Goal: Information Seeking & Learning: Learn about a topic

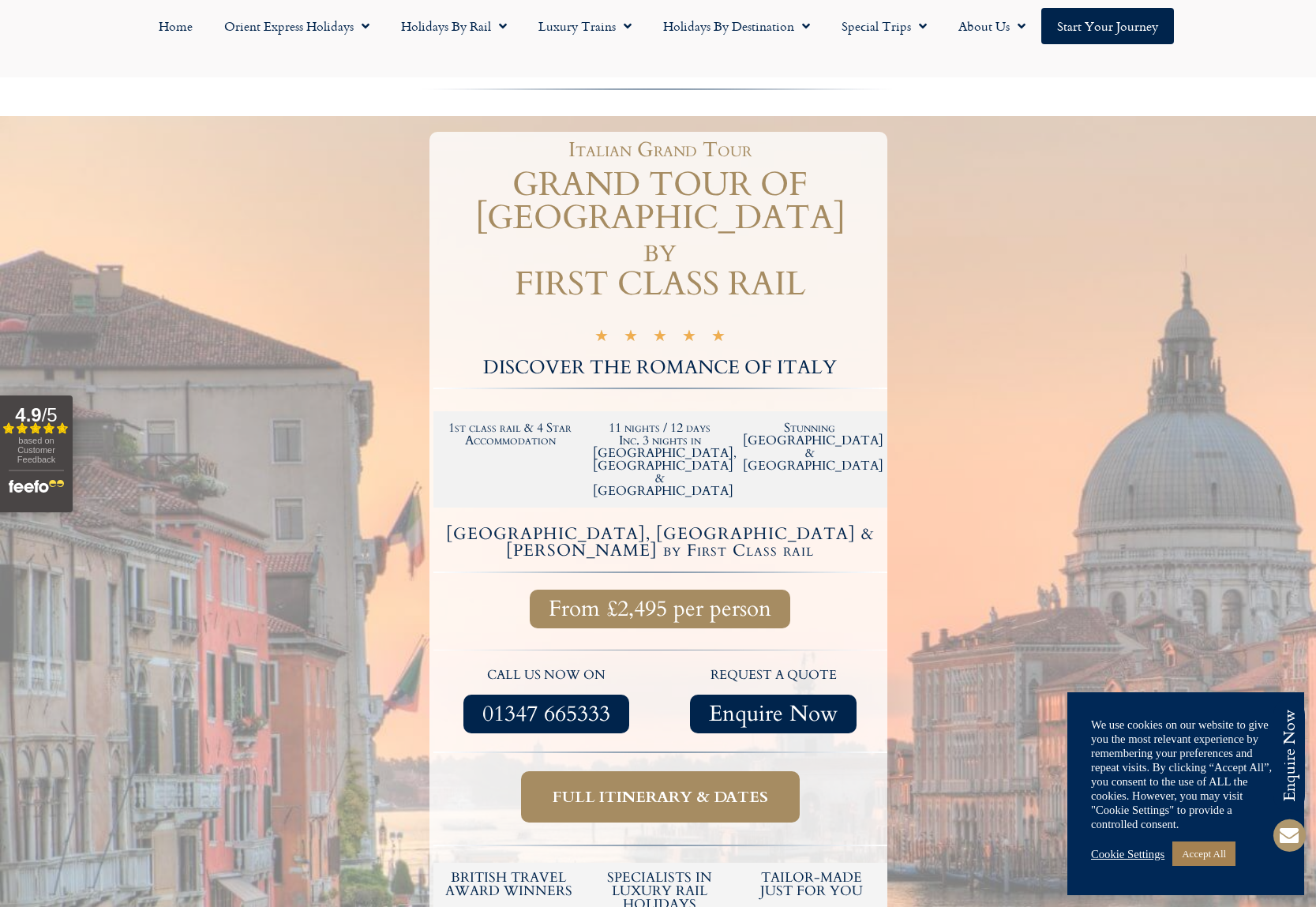
scroll to position [237, 0]
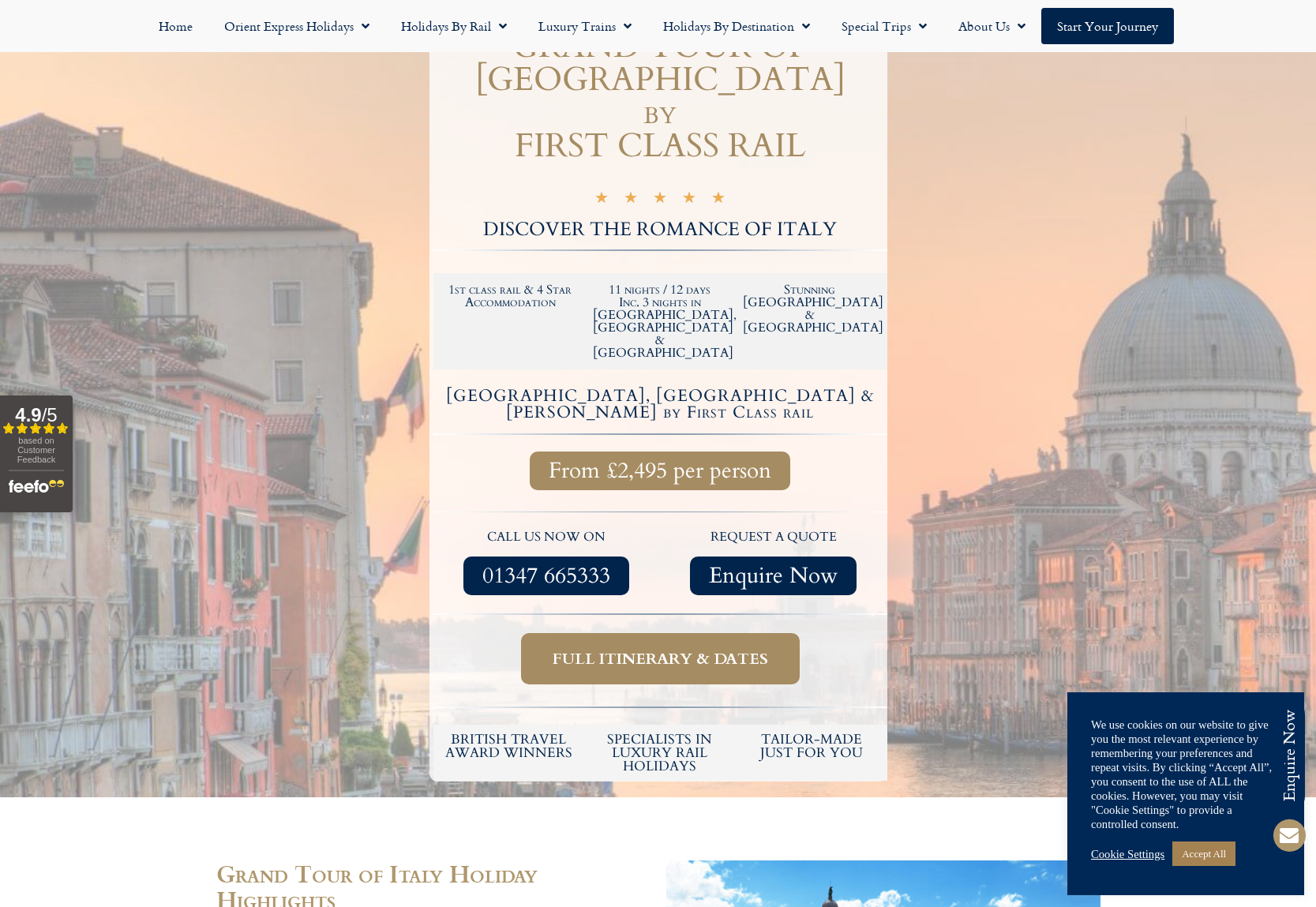
click at [634, 649] on span "Full itinerary & dates" at bounding box center [660, 658] width 216 height 20
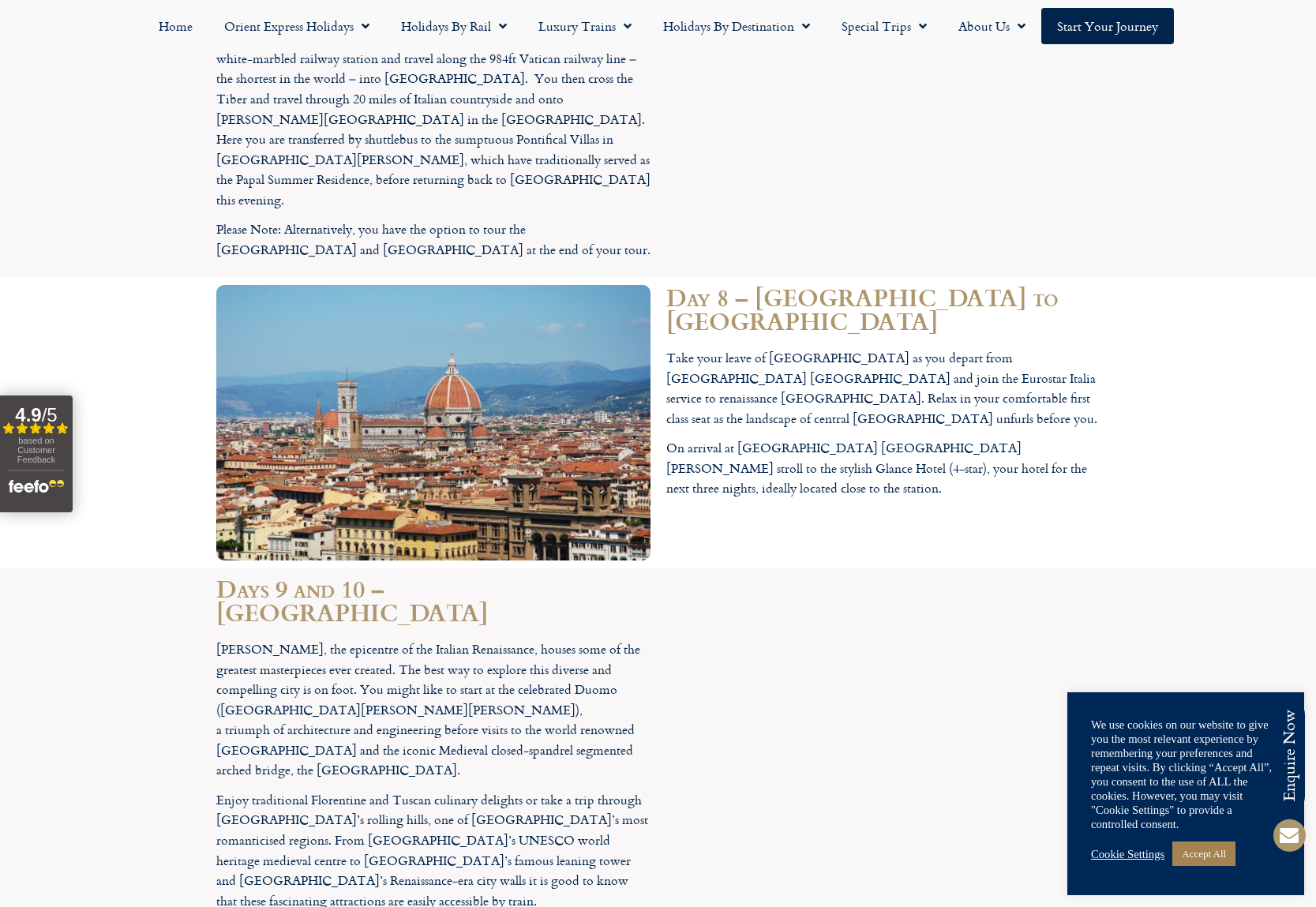
scroll to position [4372, 0]
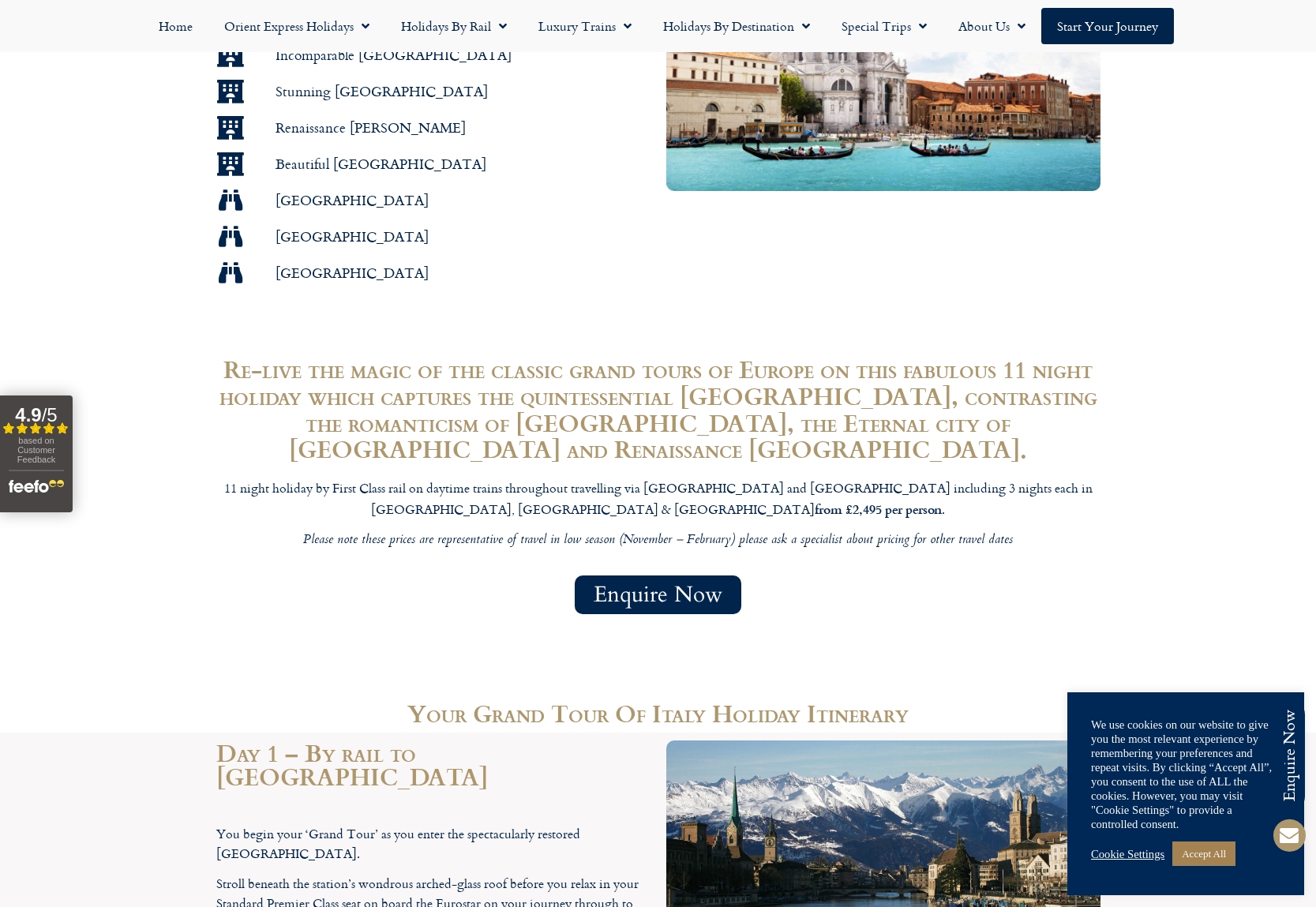
scroll to position [237, 0]
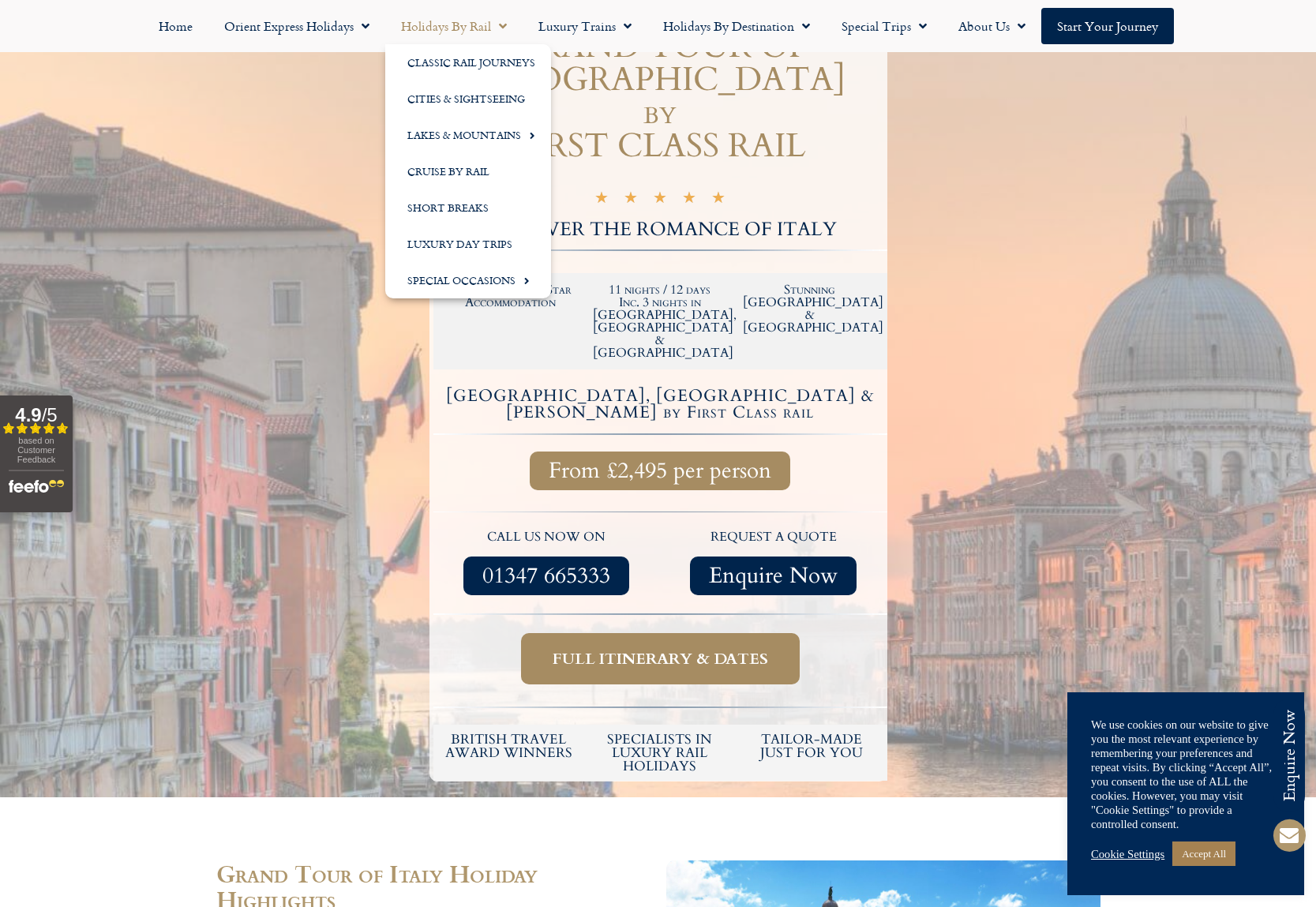
click at [428, 27] on link "Holidays by Rail" at bounding box center [453, 26] width 137 height 37
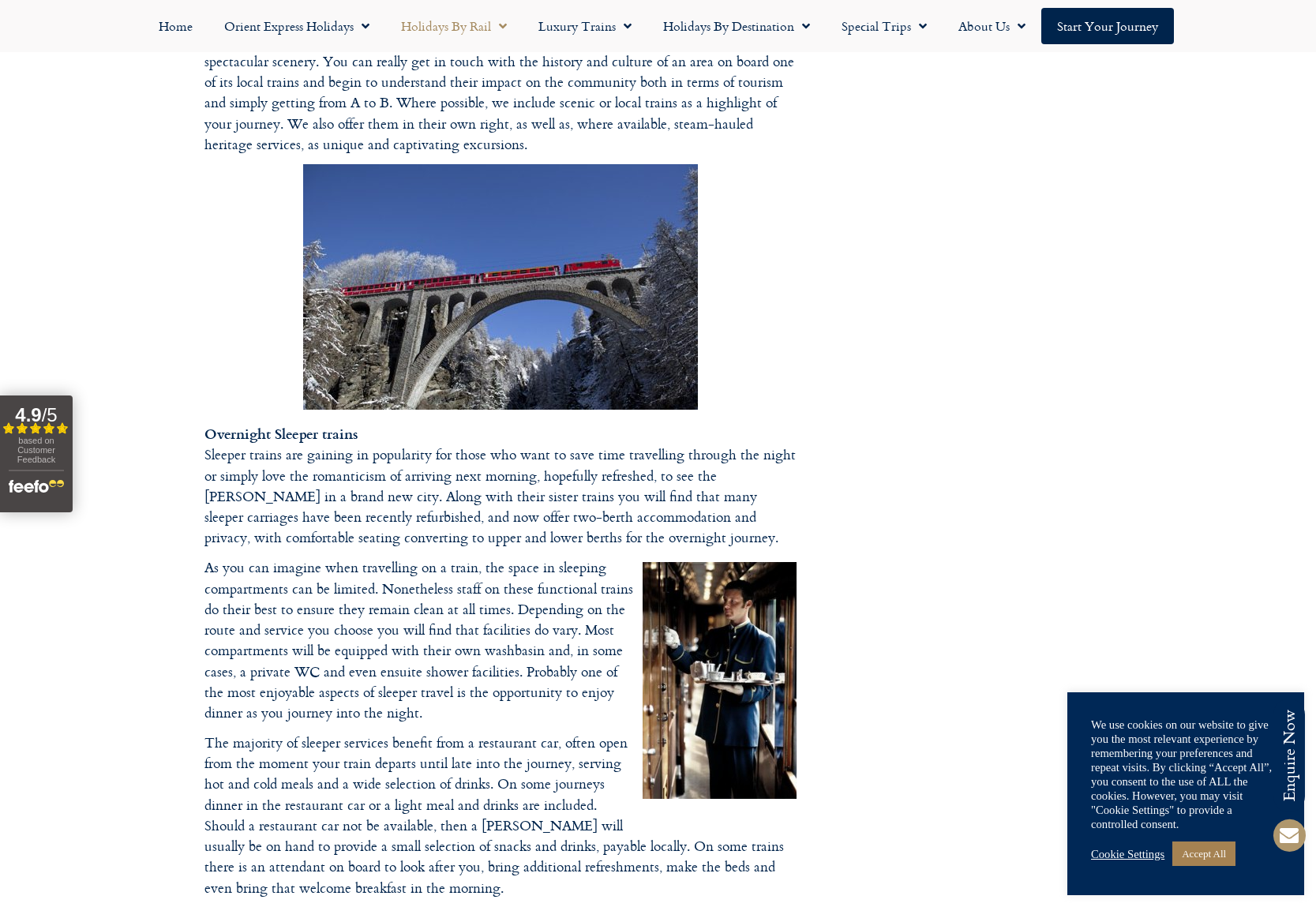
scroll to position [1973, 0]
